Goal: Task Accomplishment & Management: Manage account settings

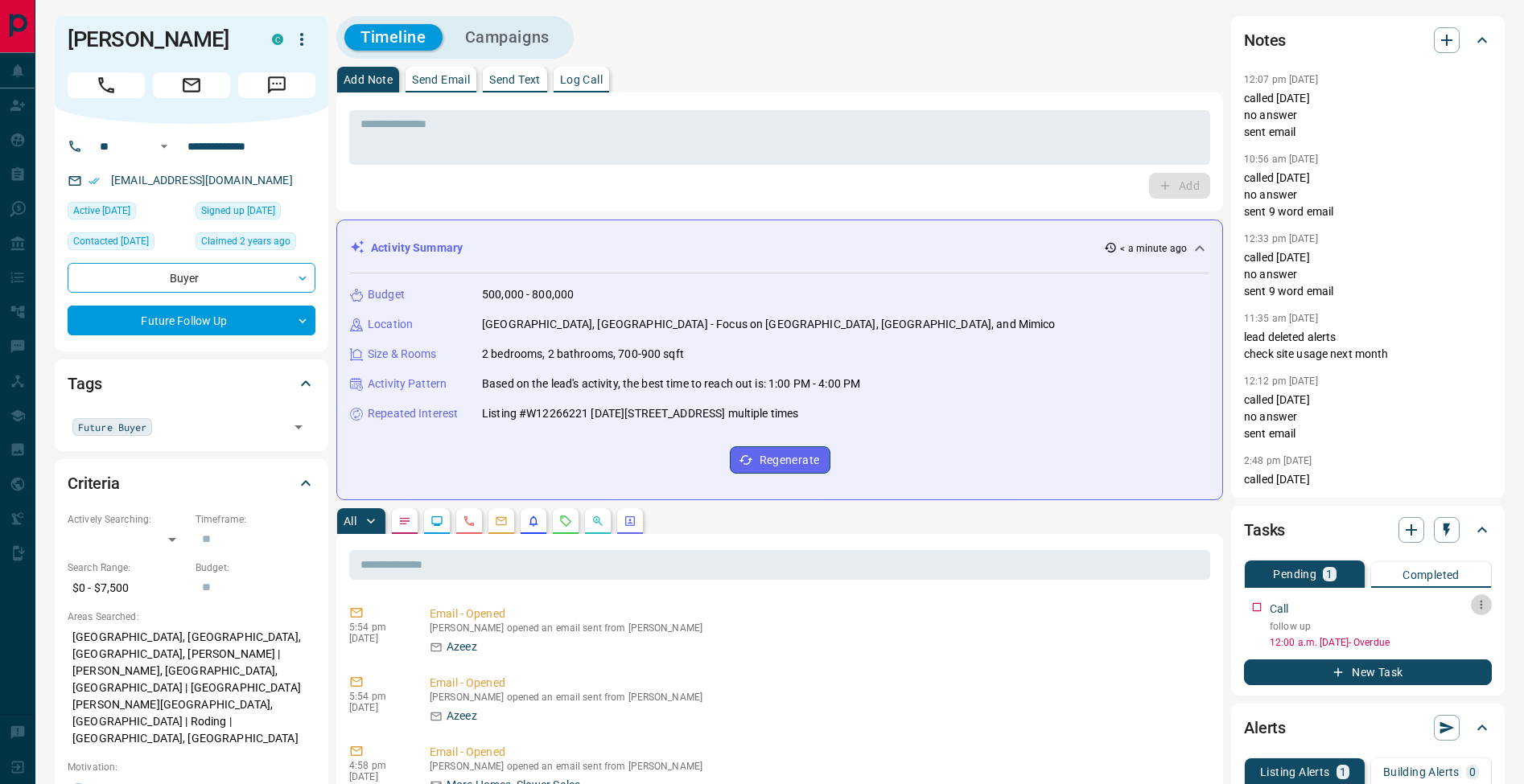
click at [1484, 607] on icon "button" at bounding box center [1481, 605] width 13 height 13
click at [1456, 636] on li "Edit" at bounding box center [1455, 635] width 71 height 24
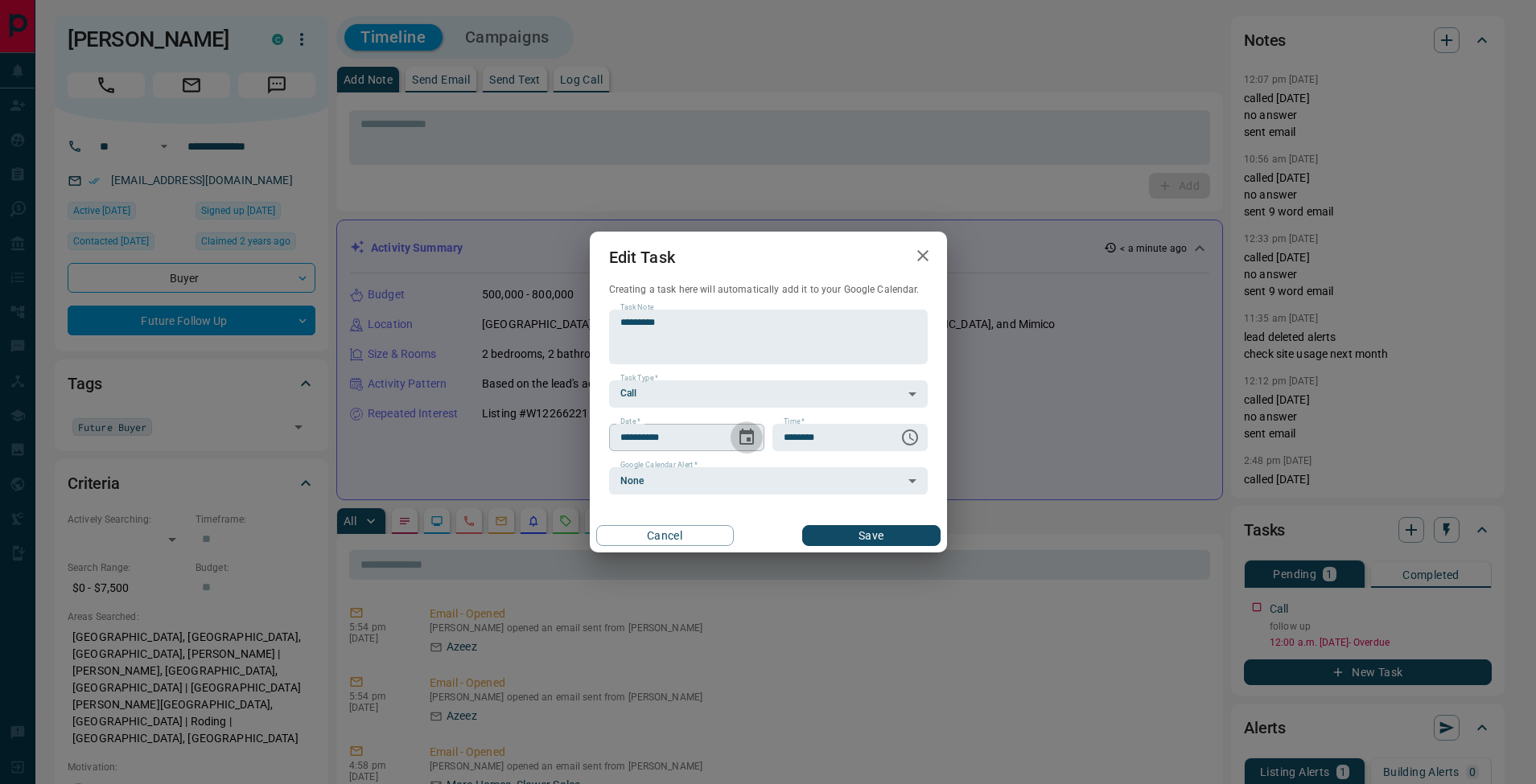
click at [750, 443] on icon "Choose date, selected date is Aug 13, 2025" at bounding box center [747, 437] width 15 height 16
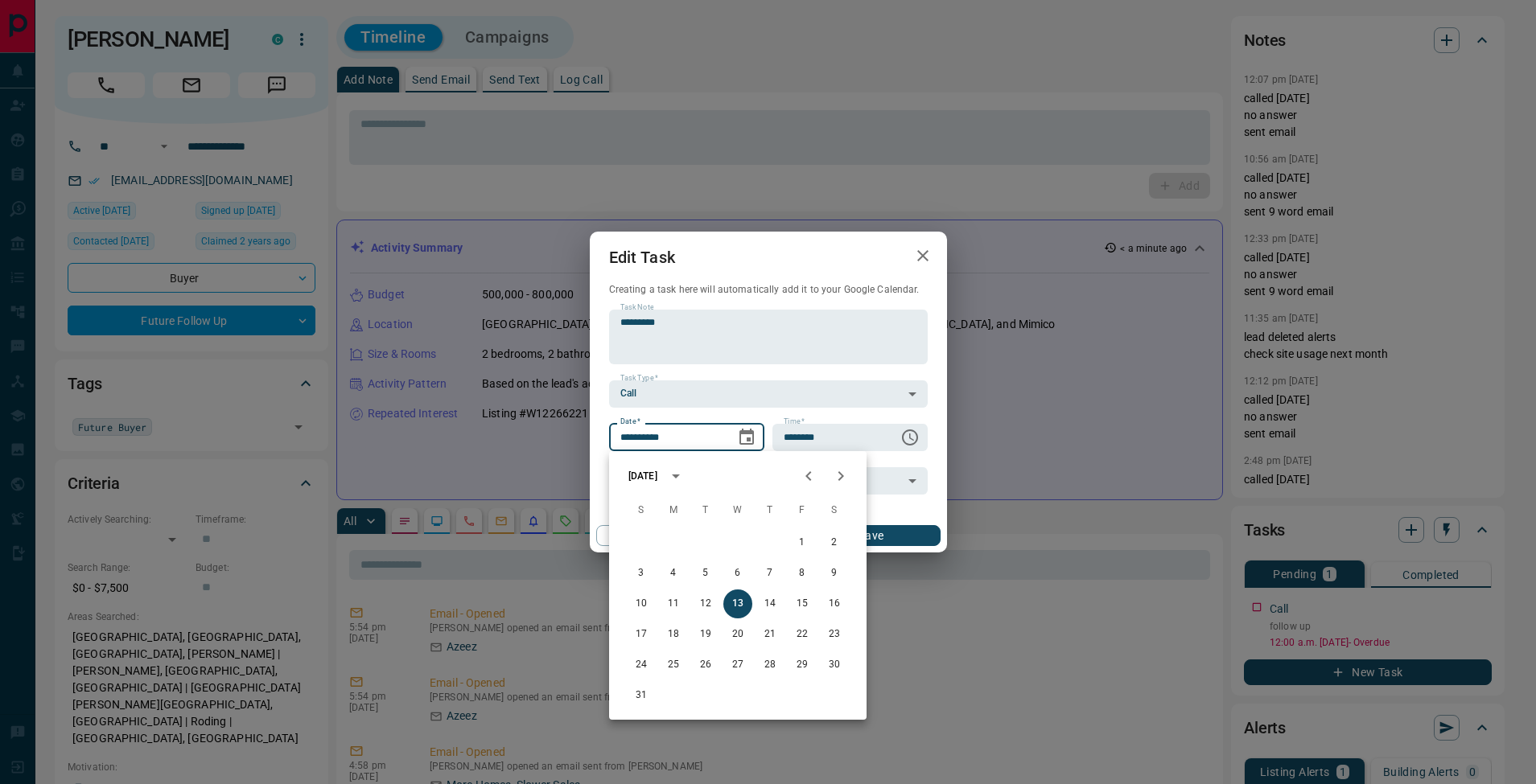
click at [853, 477] on button "Next month" at bounding box center [840, 476] width 32 height 32
click at [739, 548] on button "3" at bounding box center [737, 542] width 29 height 29
type input "**********"
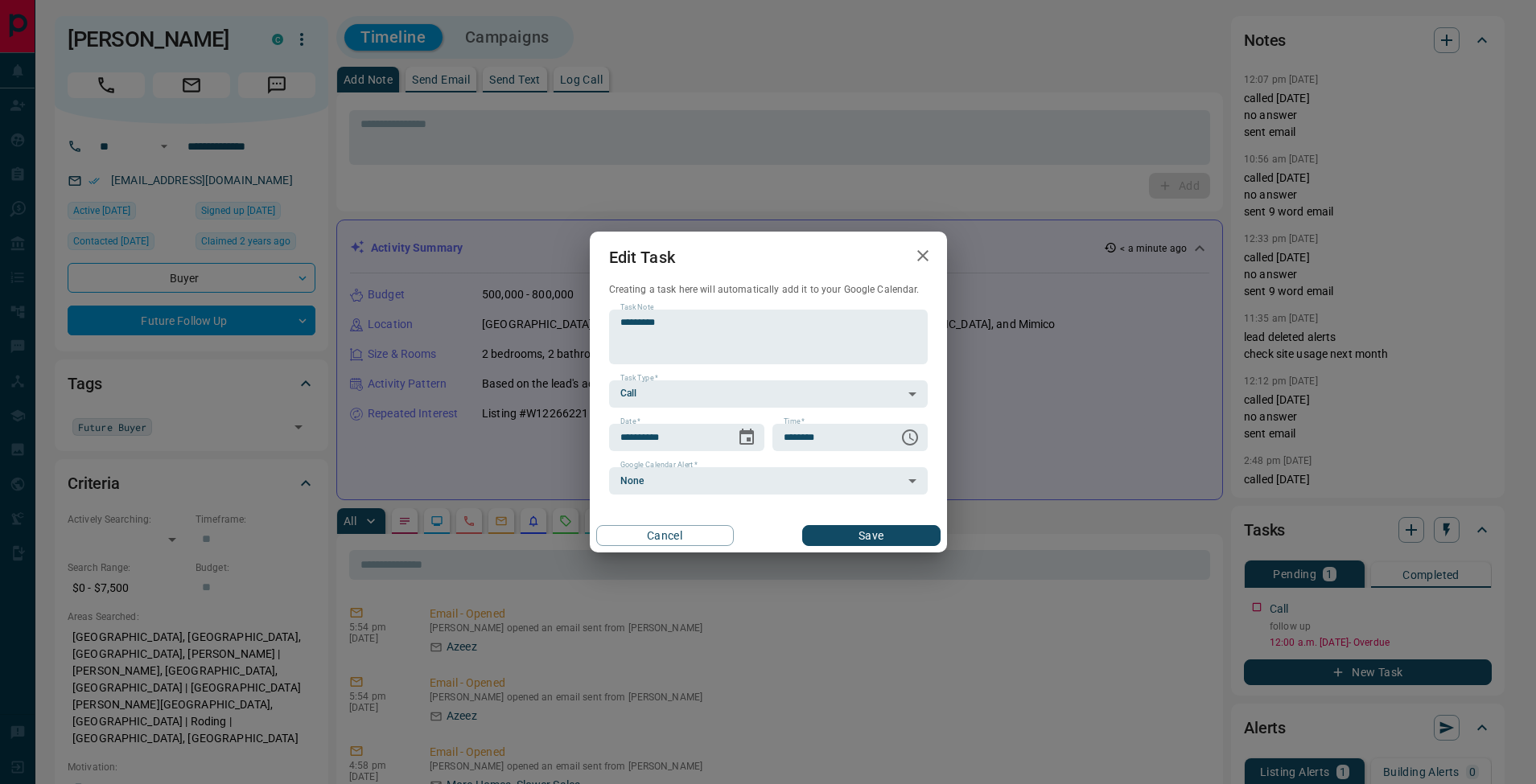
click at [866, 544] on button "Save" at bounding box center [870, 536] width 137 height 21
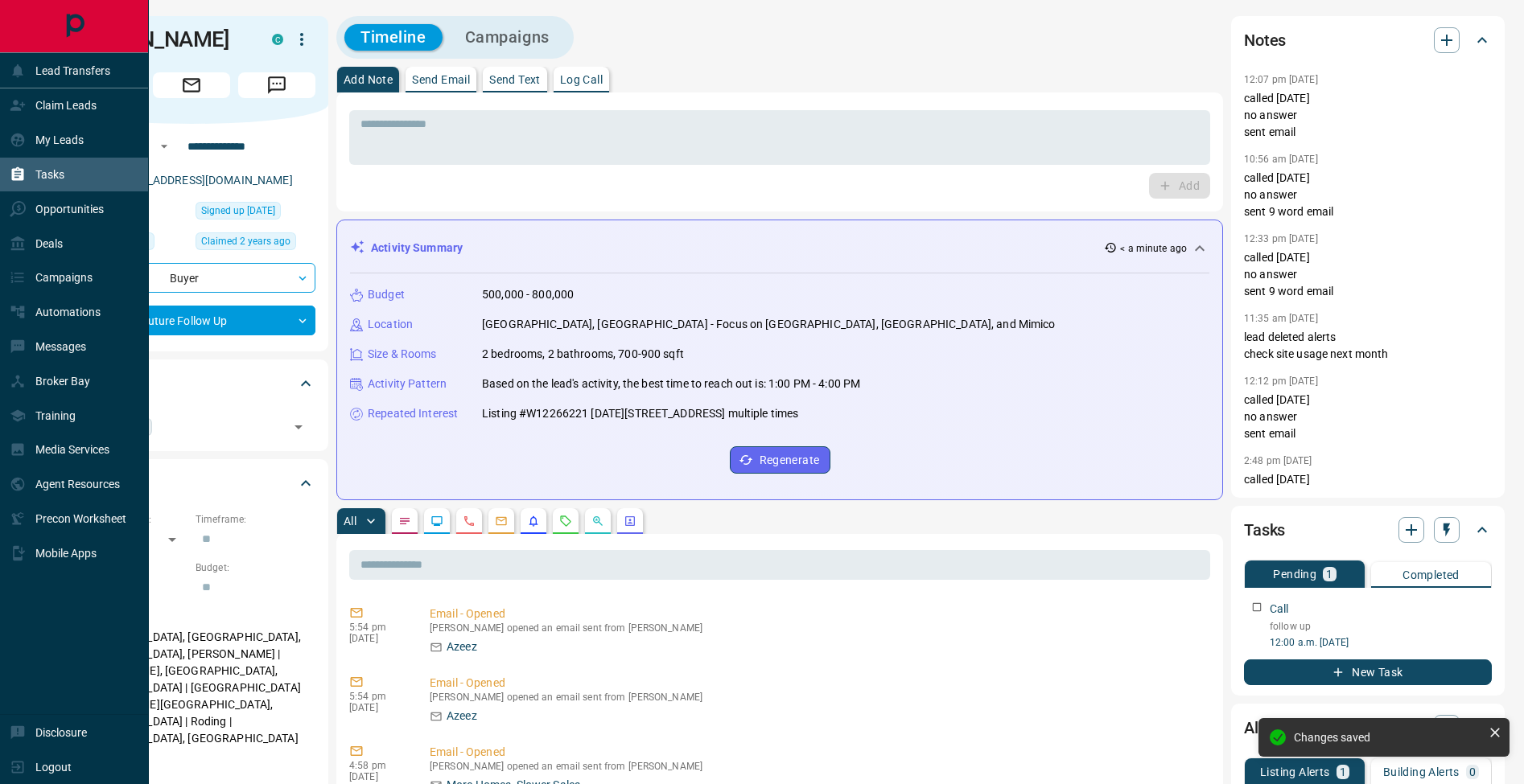
click at [15, 179] on icon at bounding box center [18, 174] width 12 height 14
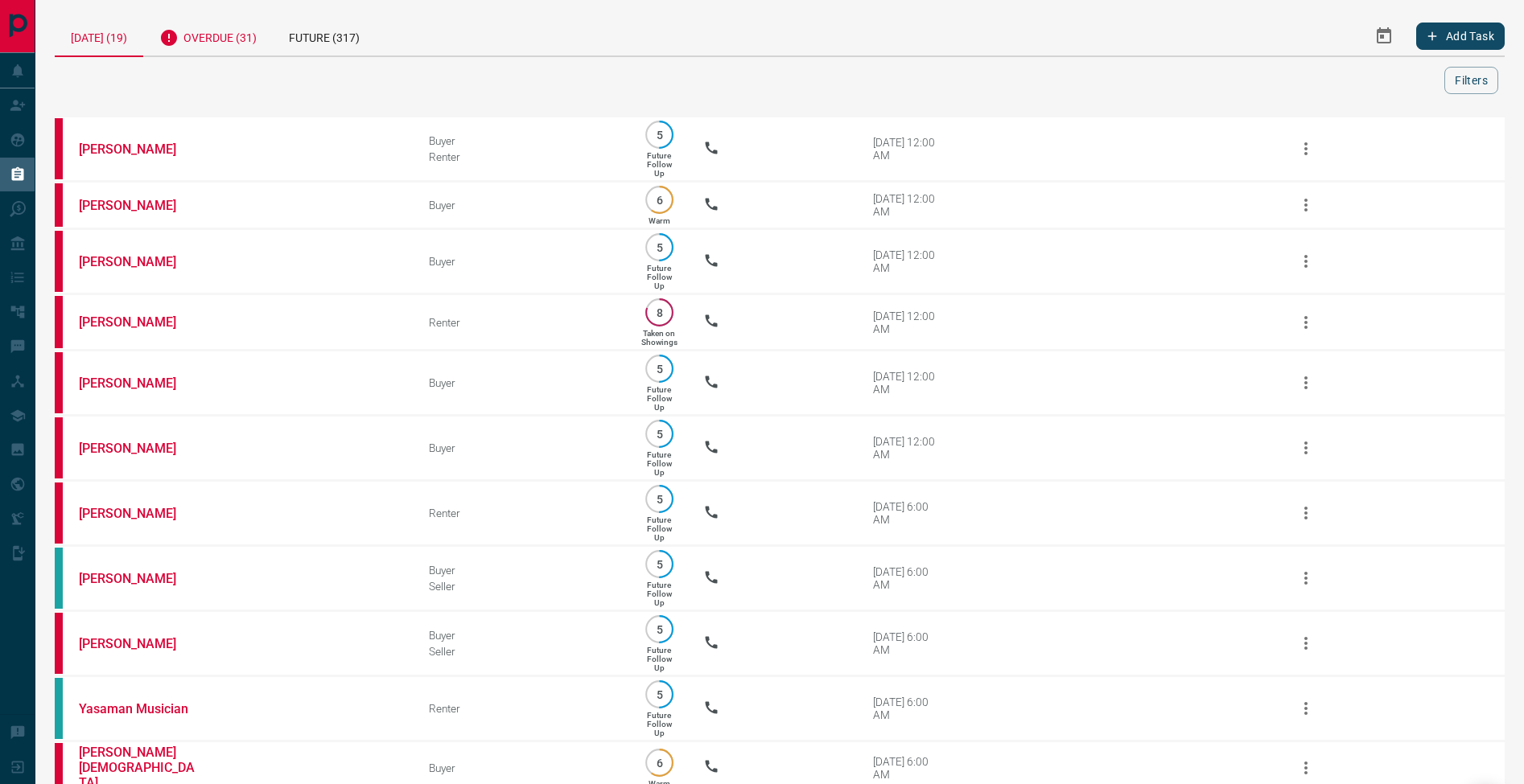
click at [204, 34] on div "Overdue (31)" at bounding box center [208, 35] width 130 height 39
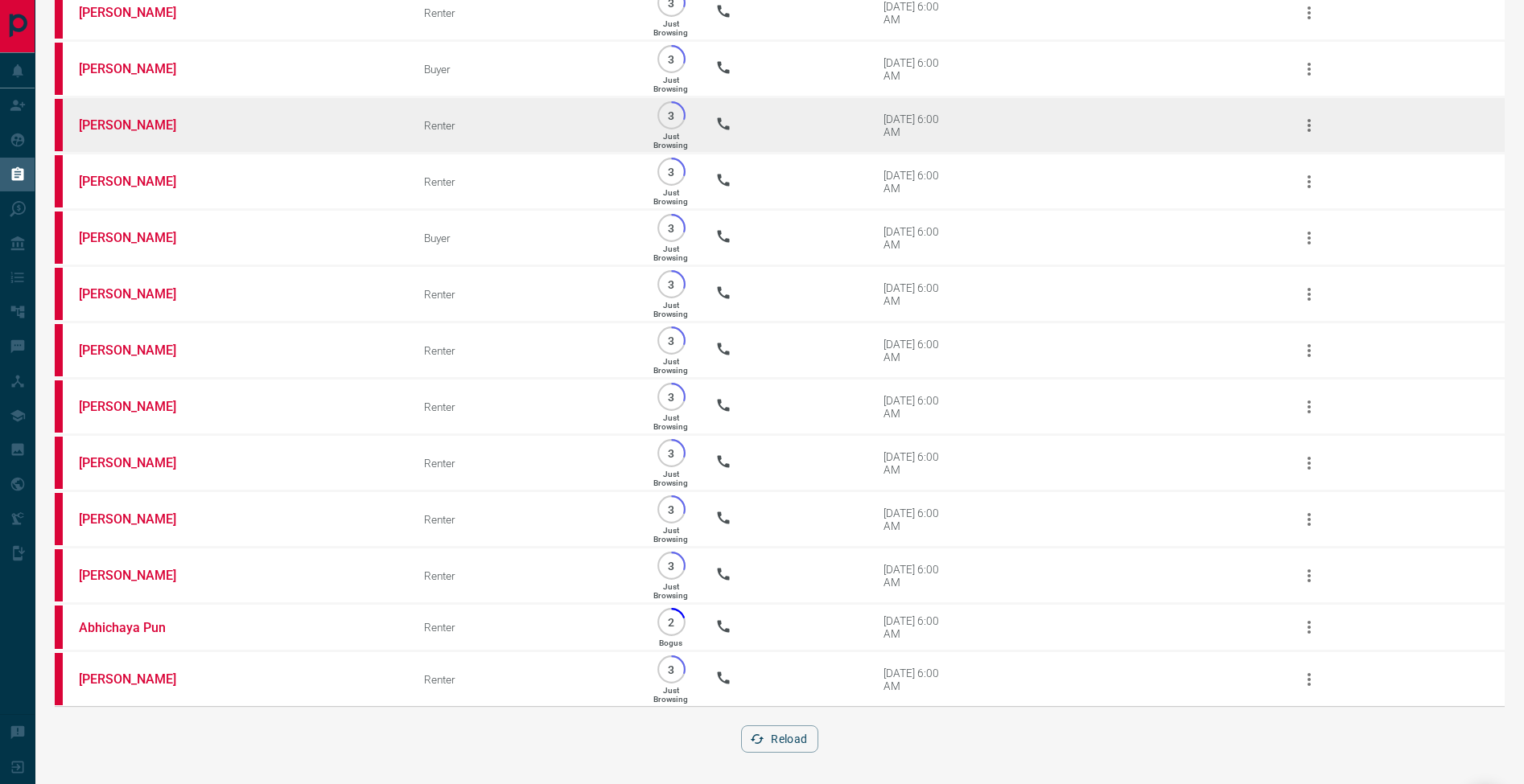
scroll to position [1202, 0]
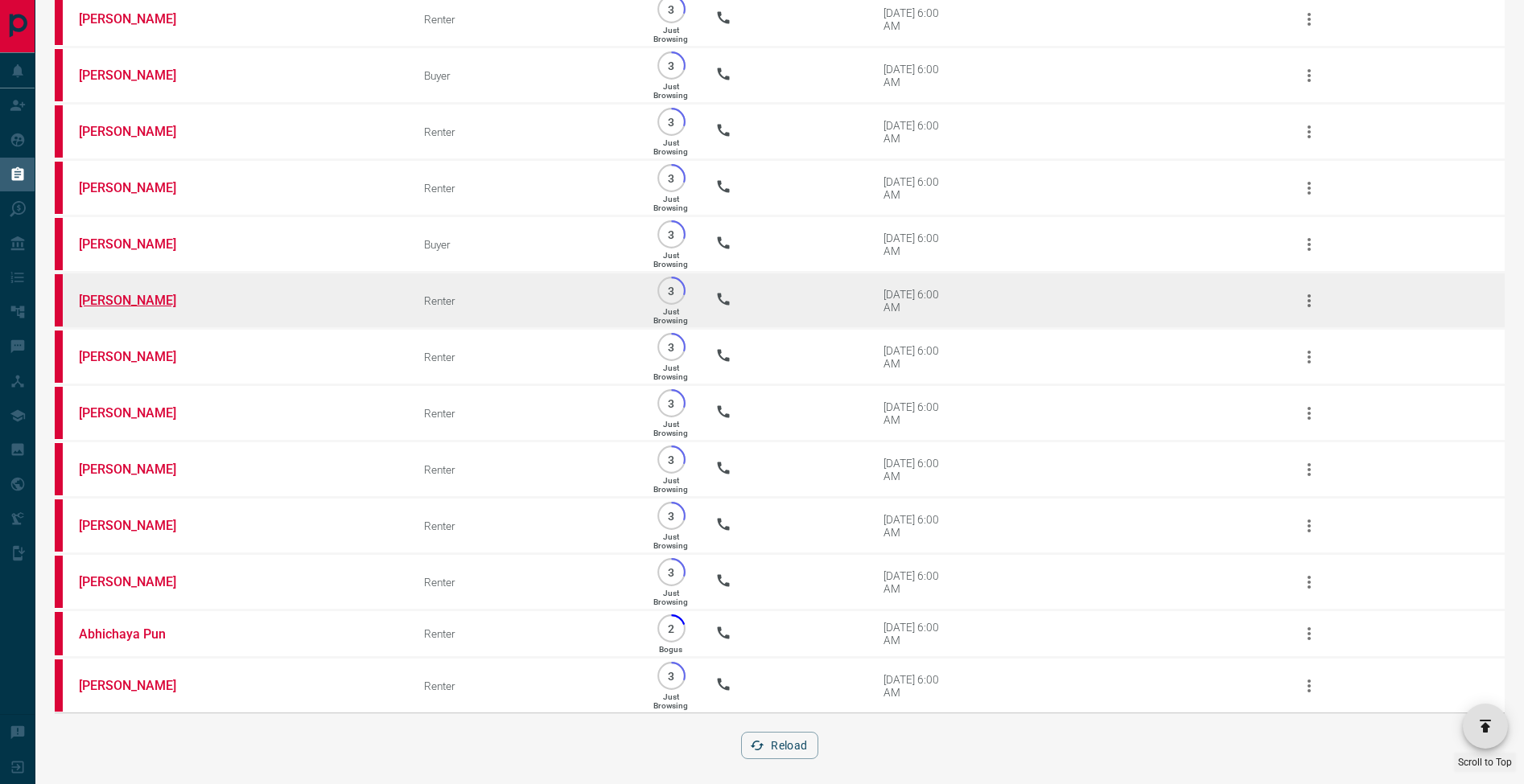
click at [137, 308] on link "[PERSON_NAME]" at bounding box center [139, 300] width 121 height 15
